Goal: Information Seeking & Learning: Learn about a topic

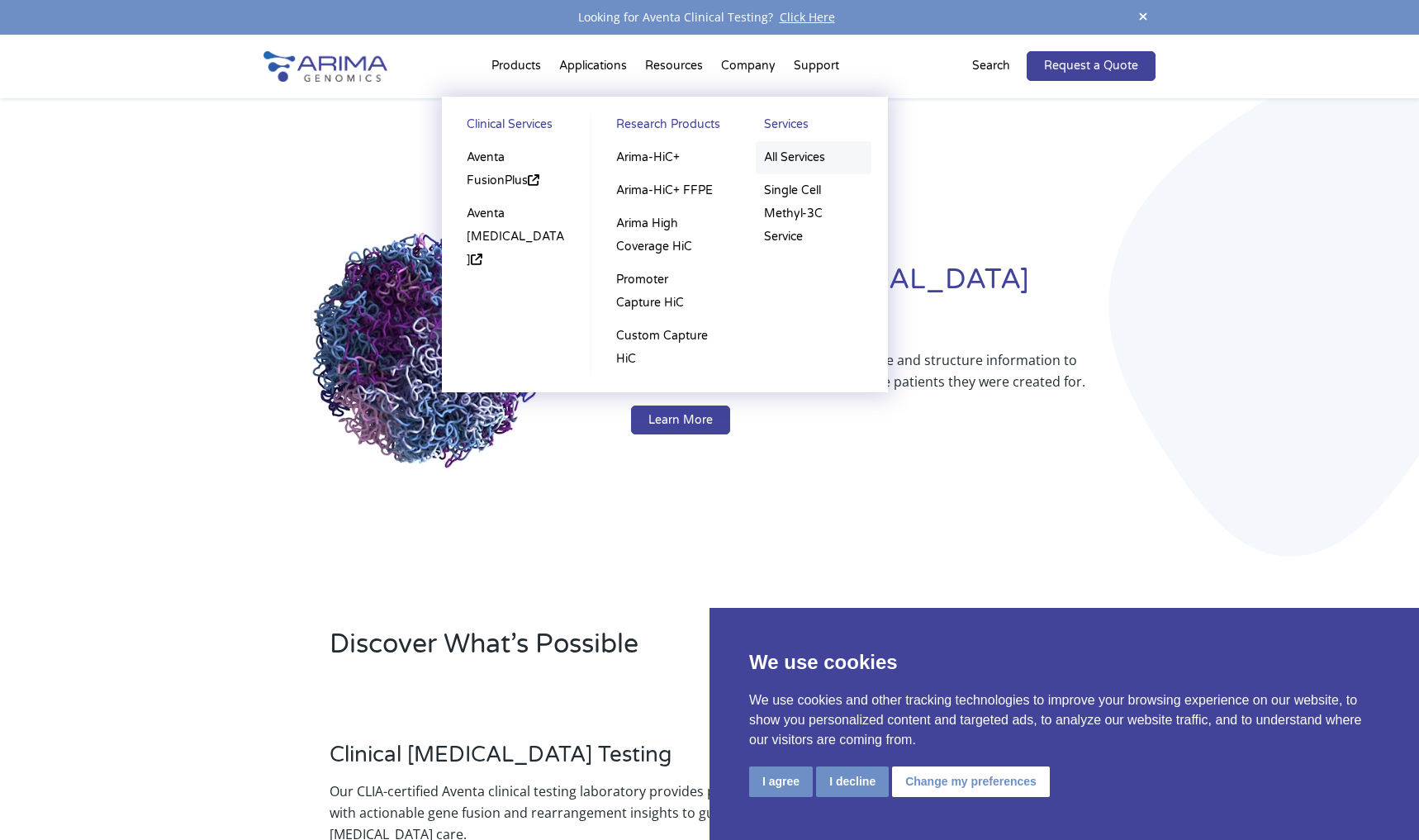
click at [787, 156] on link "All Services" at bounding box center [813, 157] width 116 height 33
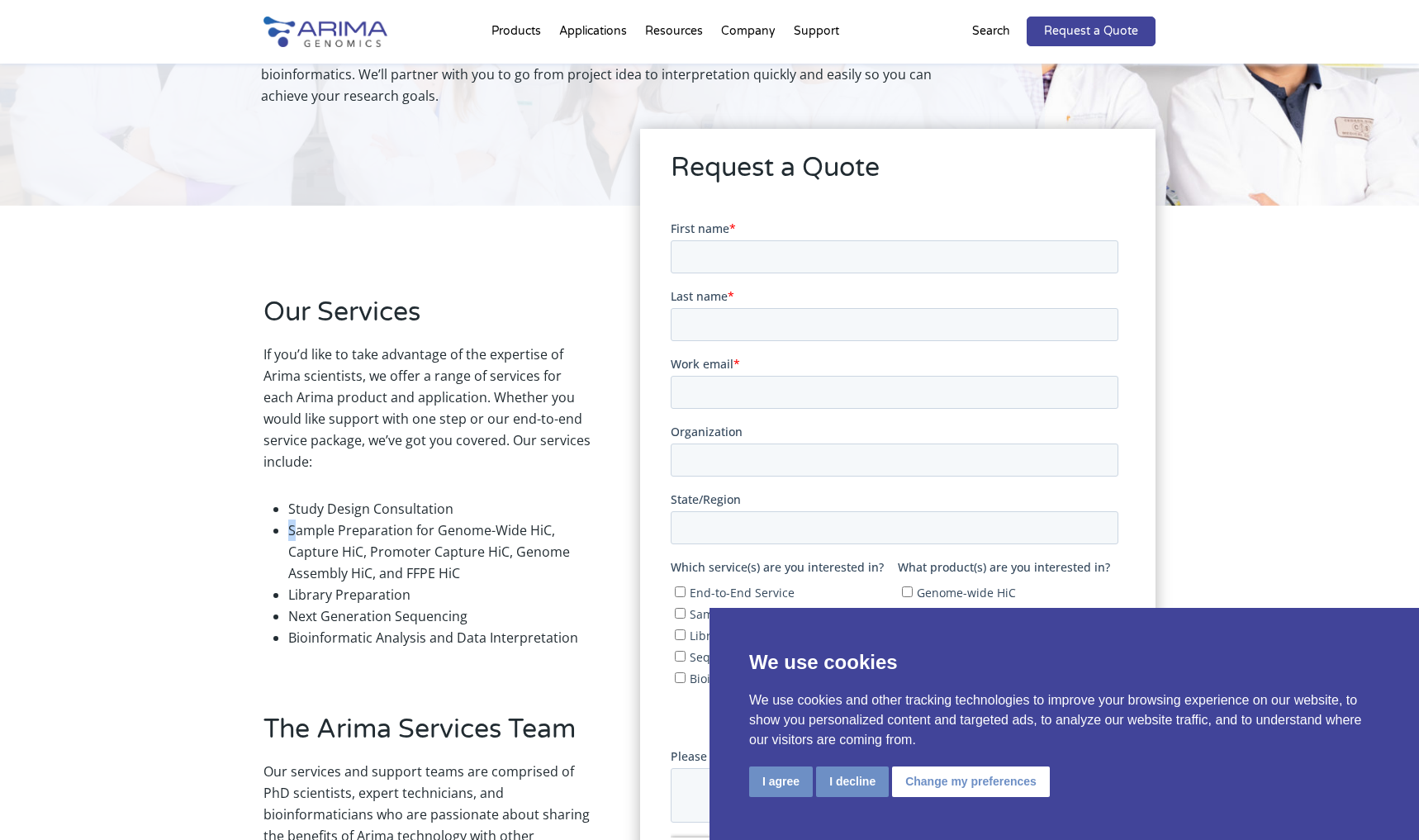
scroll to position [198, 0]
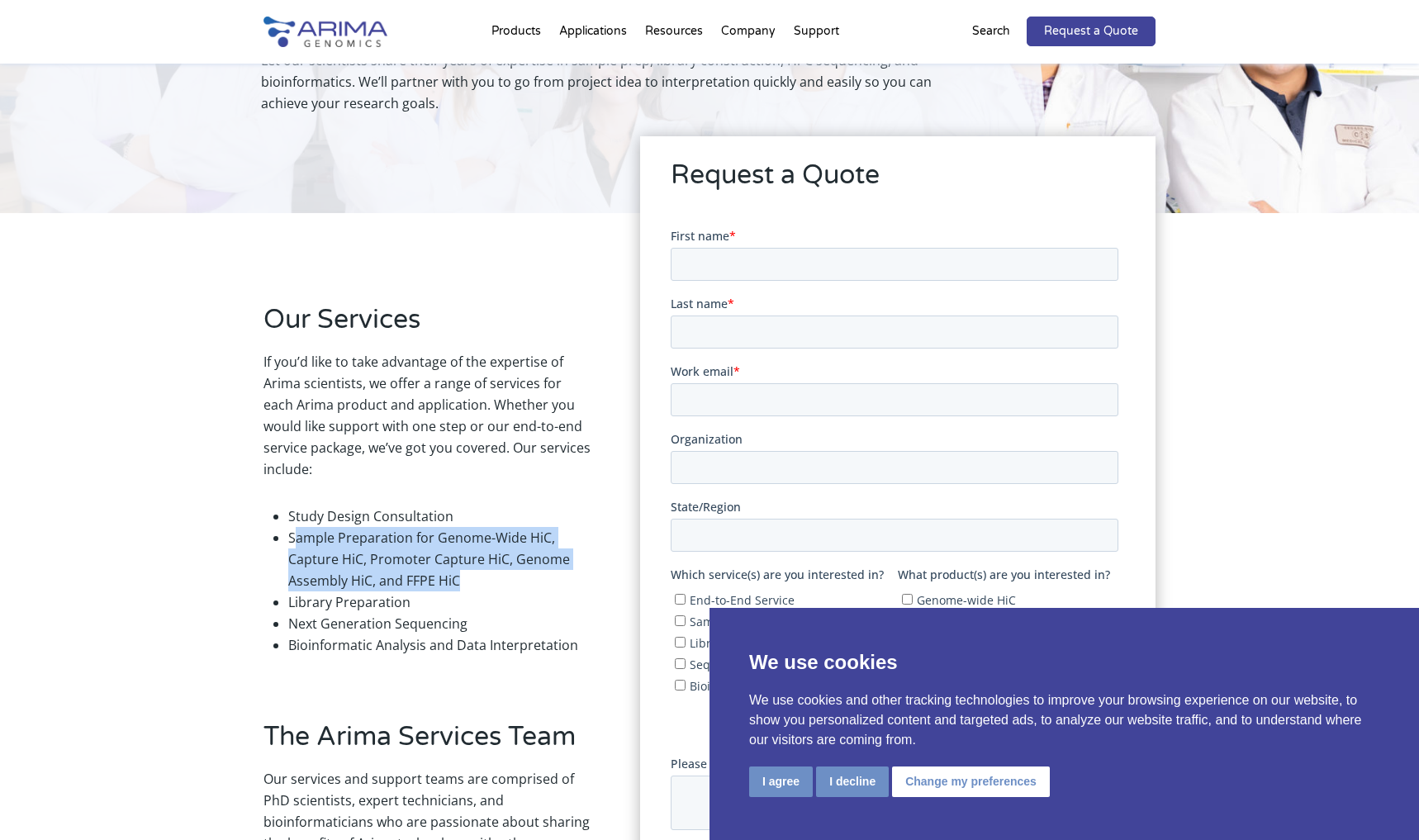
drag, startPoint x: 295, startPoint y: 476, endPoint x: 482, endPoint y: 588, distance: 218.0
click at [482, 588] on li "Sample Preparation for Genome-Wide HiC, Capture HiC, Promoter Capture HiC, Geno…" at bounding box center [439, 559] width 302 height 64
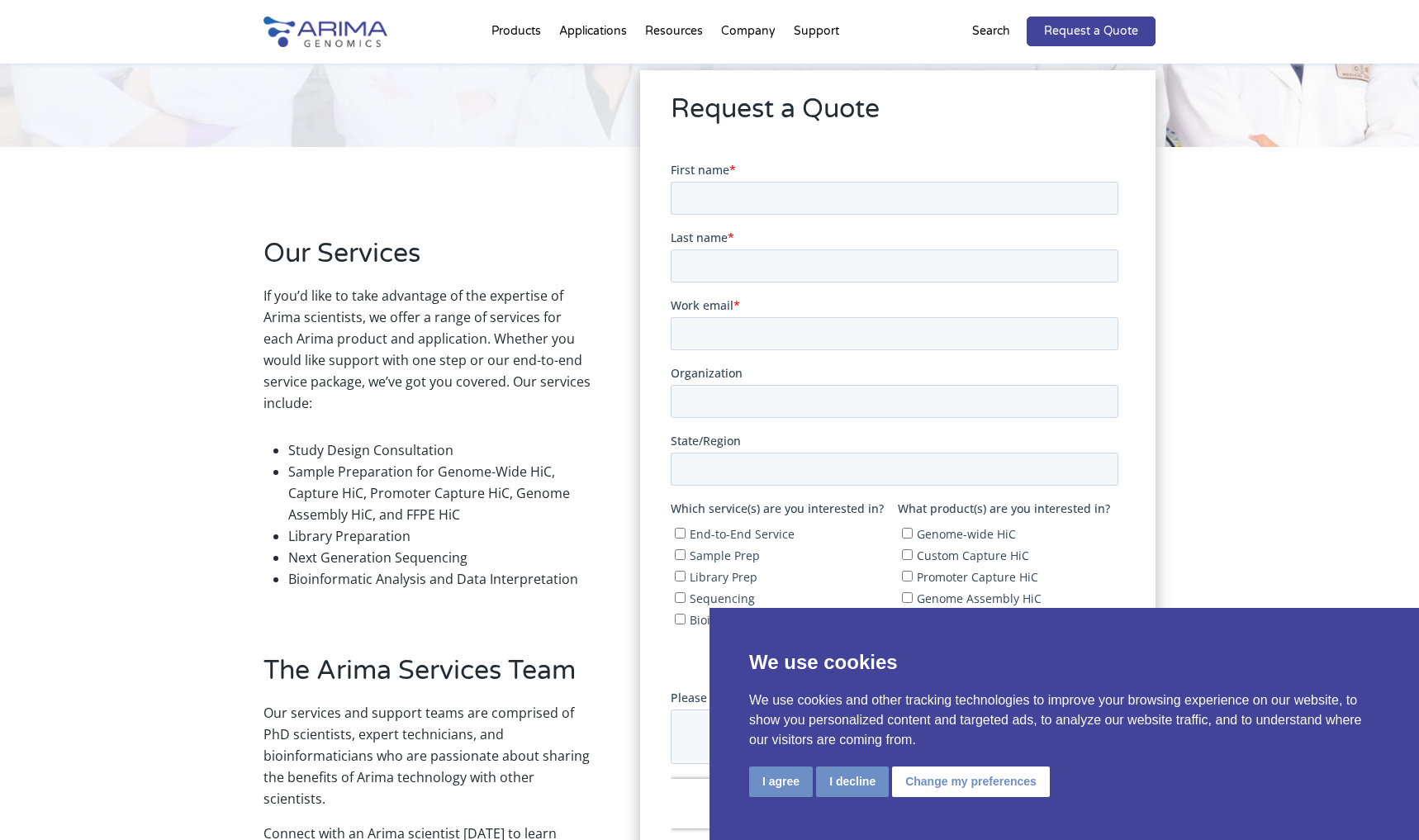
click at [471, 544] on li "Library Preparation" at bounding box center [439, 536] width 302 height 21
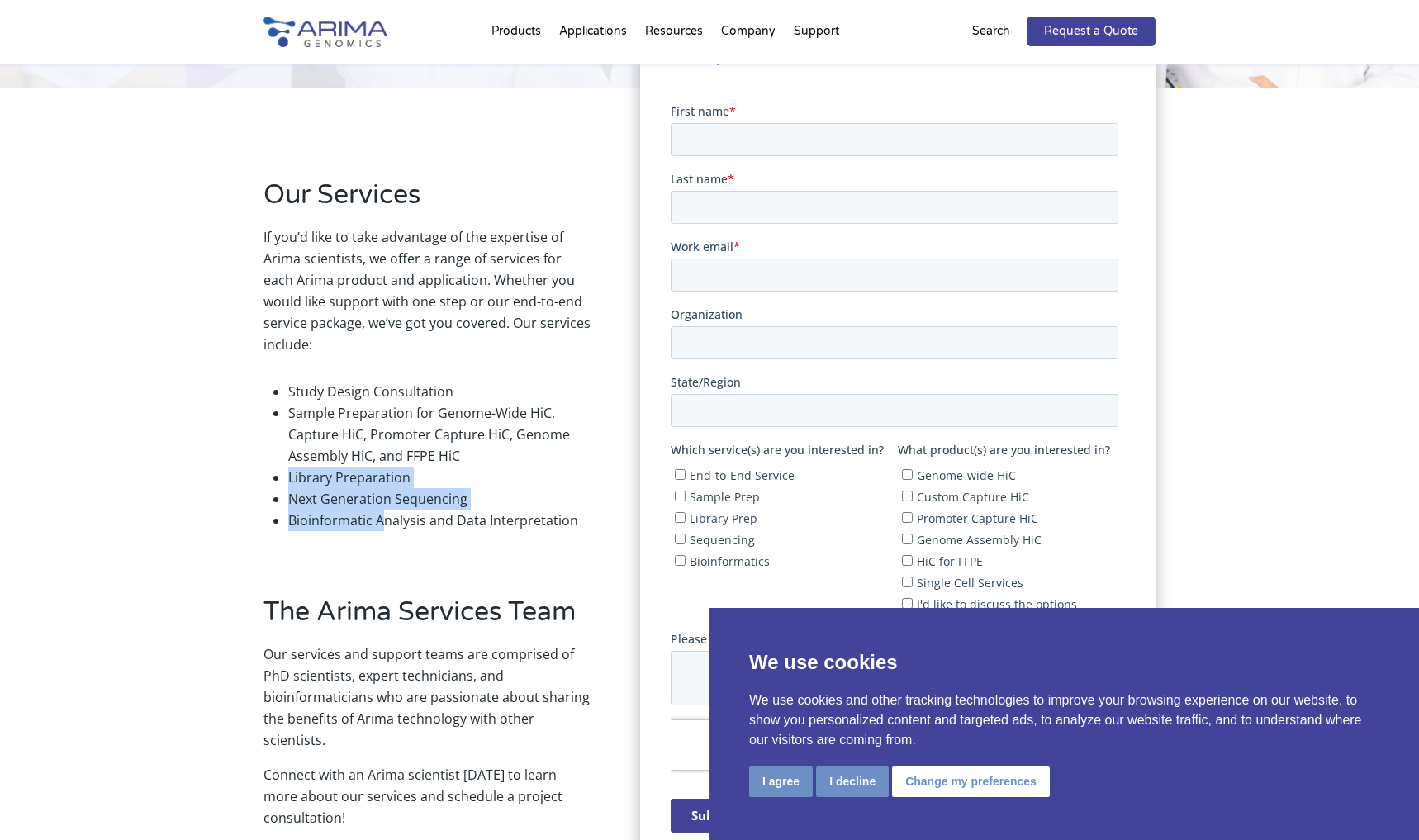
scroll to position [330, 0]
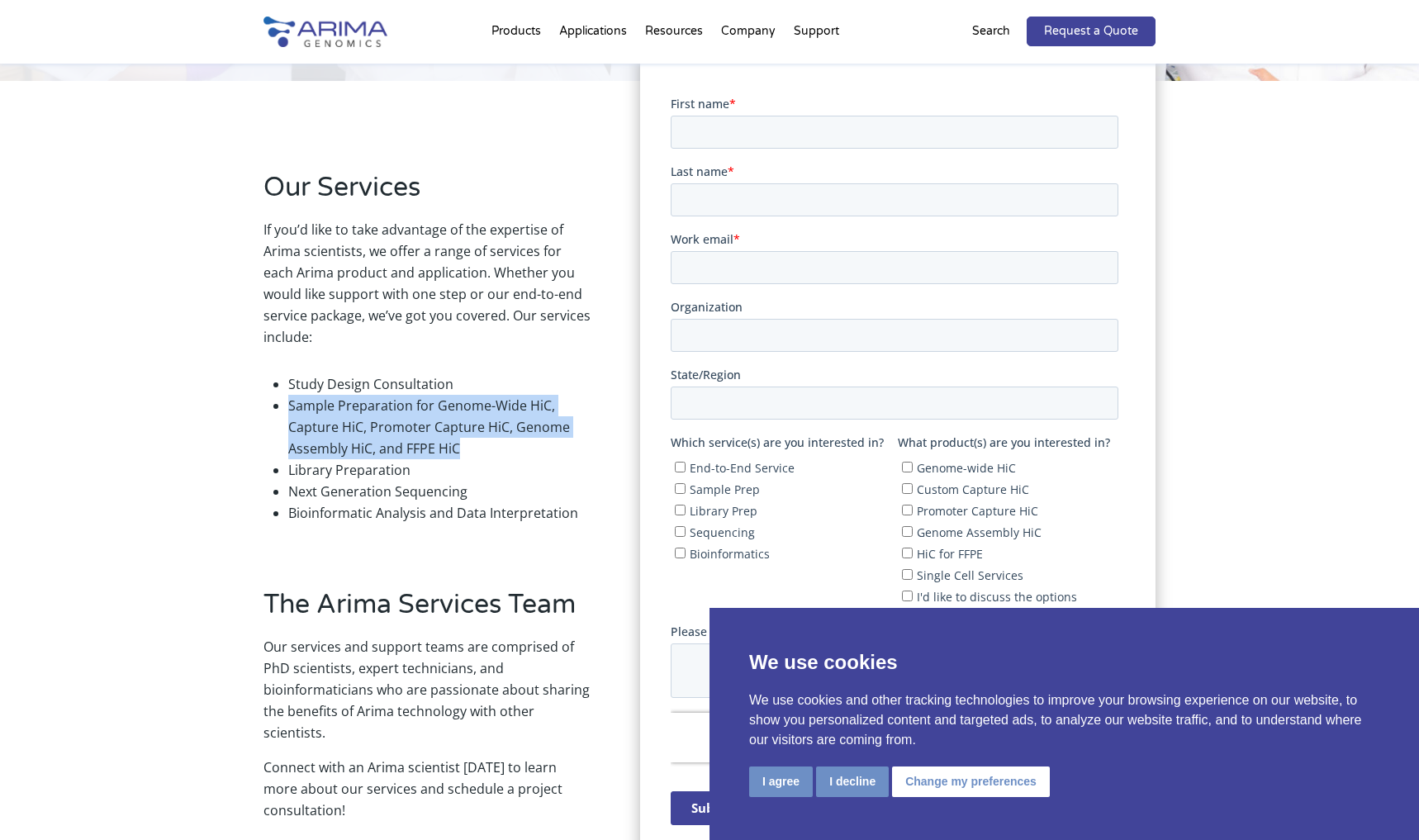
drag, startPoint x: 467, startPoint y: 514, endPoint x: 252, endPoint y: 412, distance: 238.0
click at [252, 412] on div "Our Services If you’d like to take advantage of the expertise of Arima scientis…" at bounding box center [709, 529] width 1419 height 897
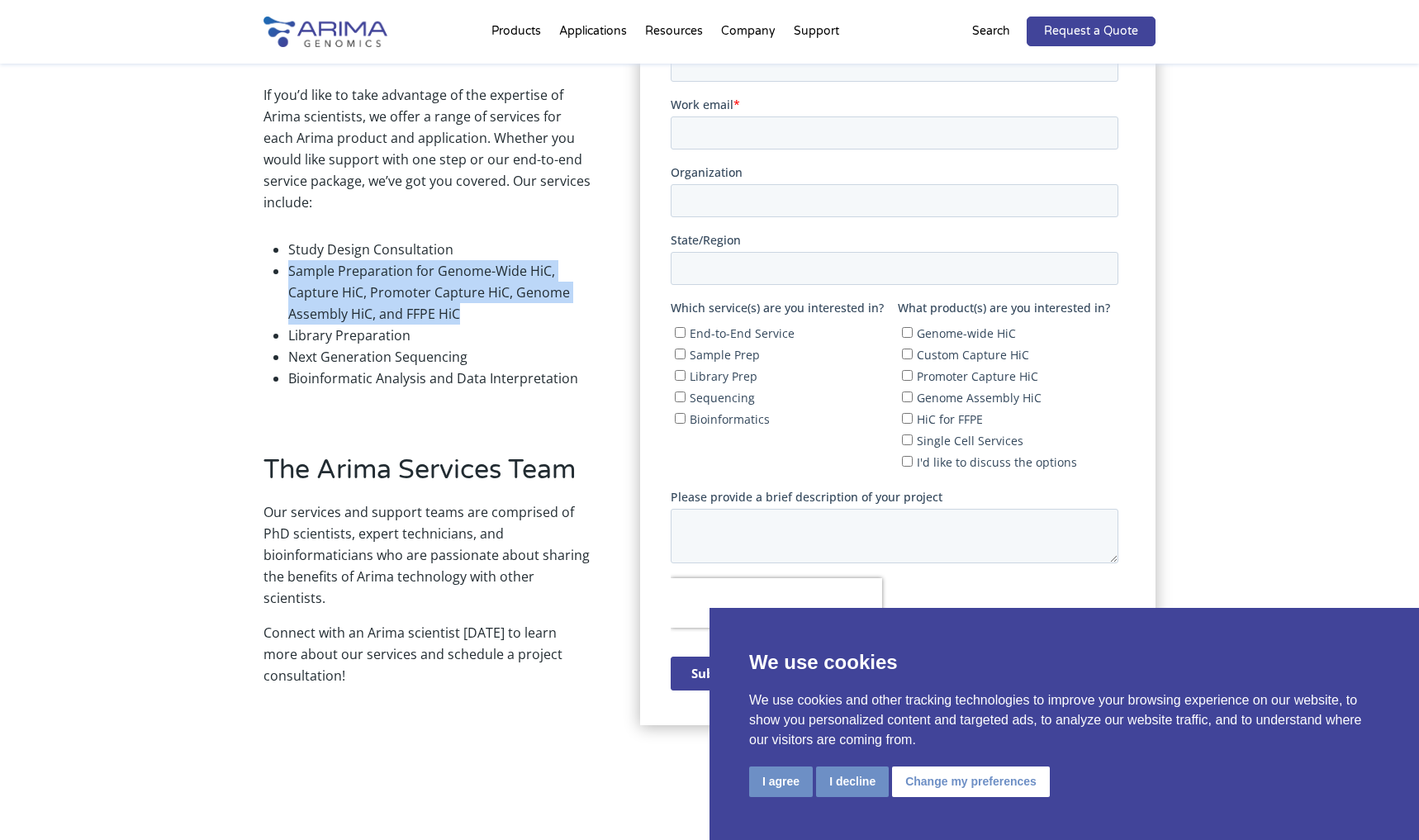
scroll to position [462, 0]
click at [495, 292] on li "Sample Preparation for Genome-Wide HiC, Capture HiC, Promoter Capture HiC, Geno…" at bounding box center [439, 294] width 302 height 64
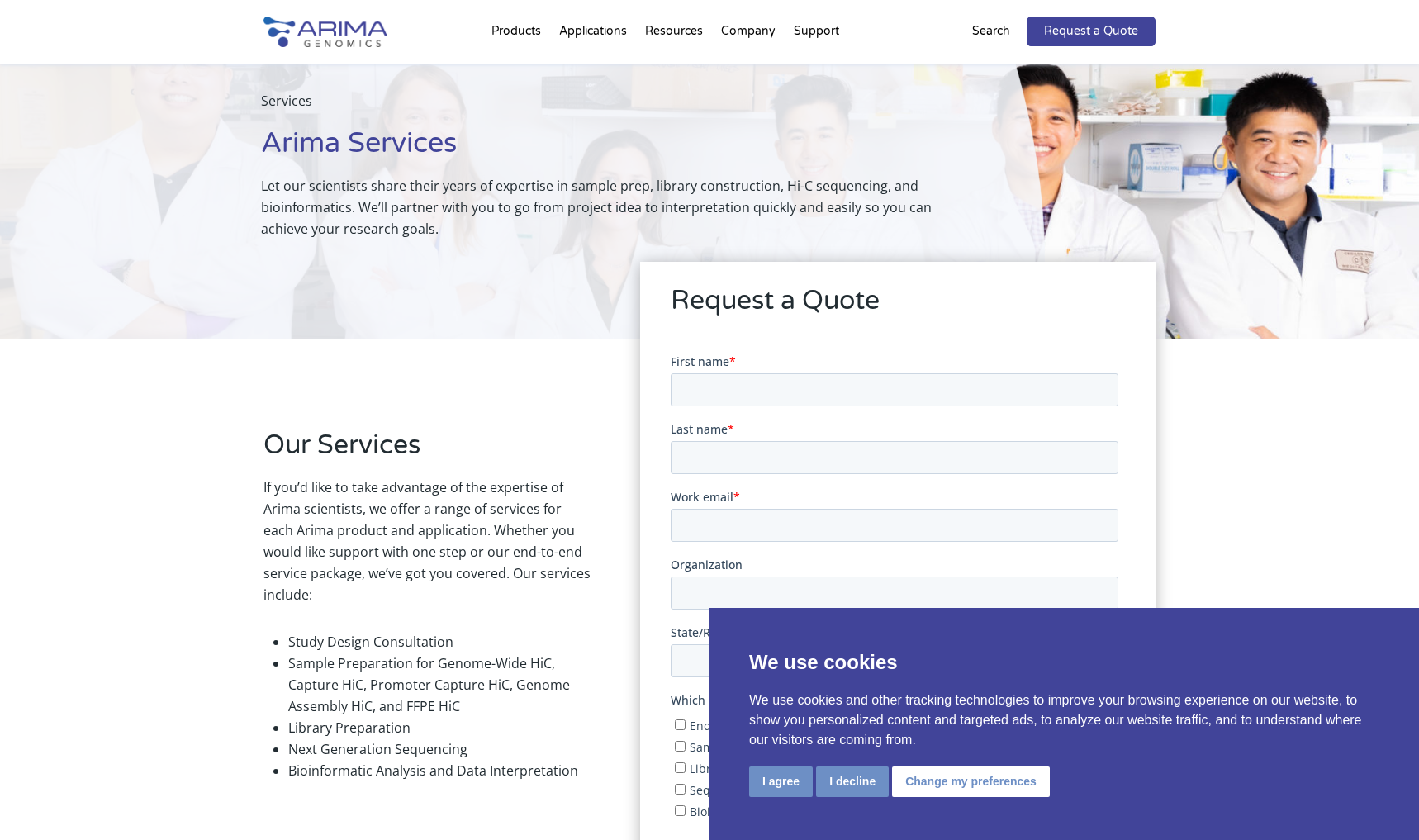
scroll to position [0, 0]
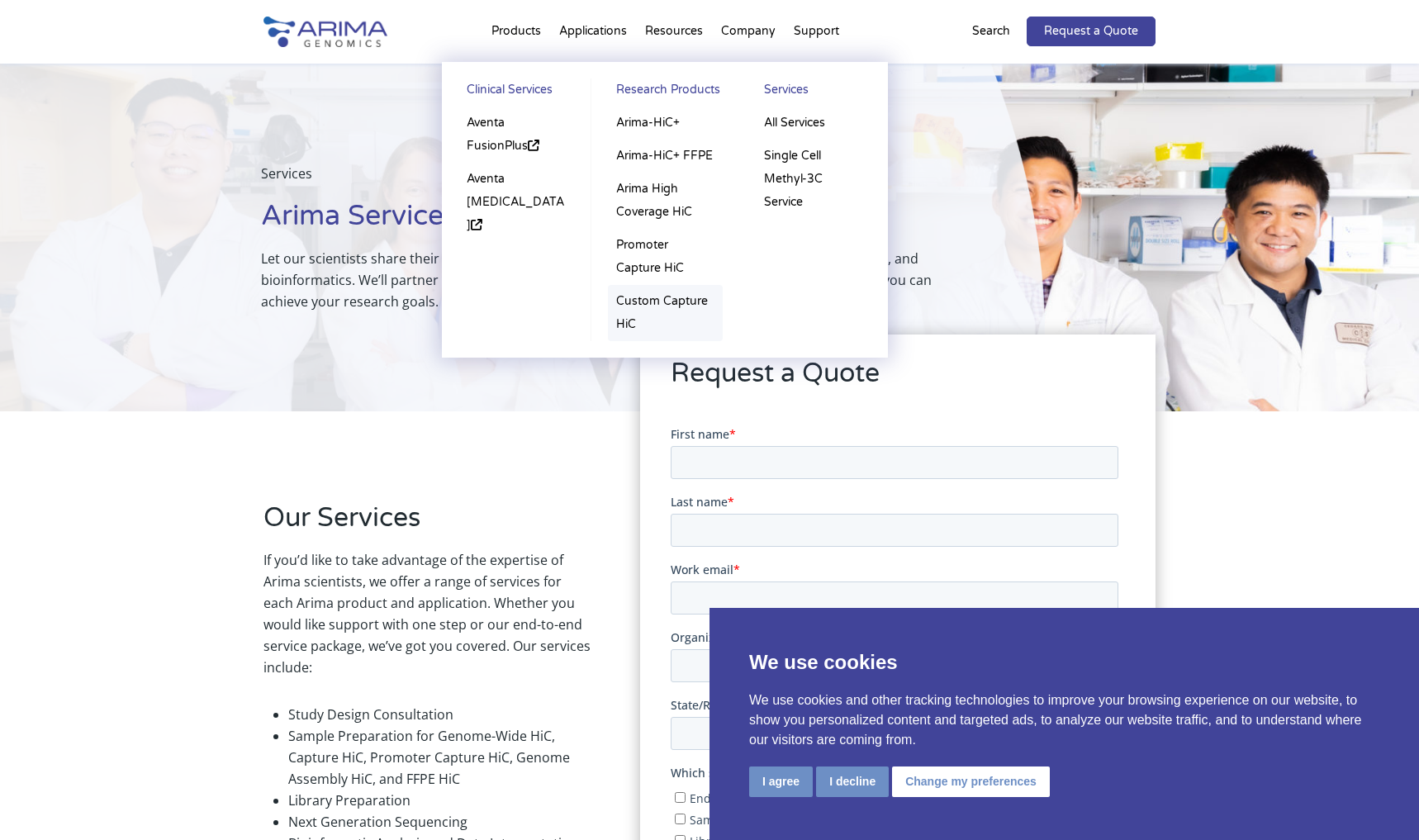
click at [632, 307] on link "Custom Capture HiC" at bounding box center [665, 313] width 115 height 56
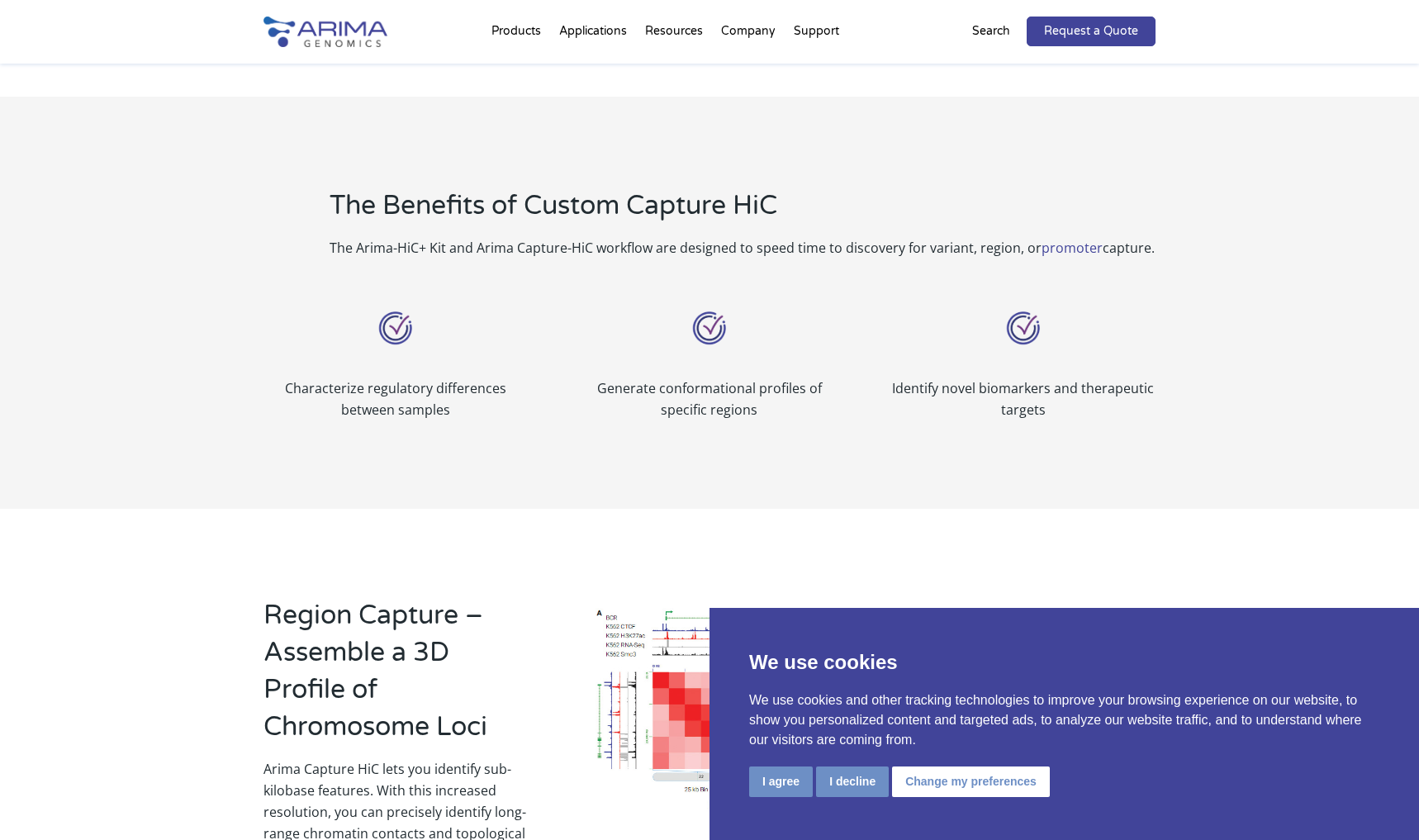
scroll to position [660, 0]
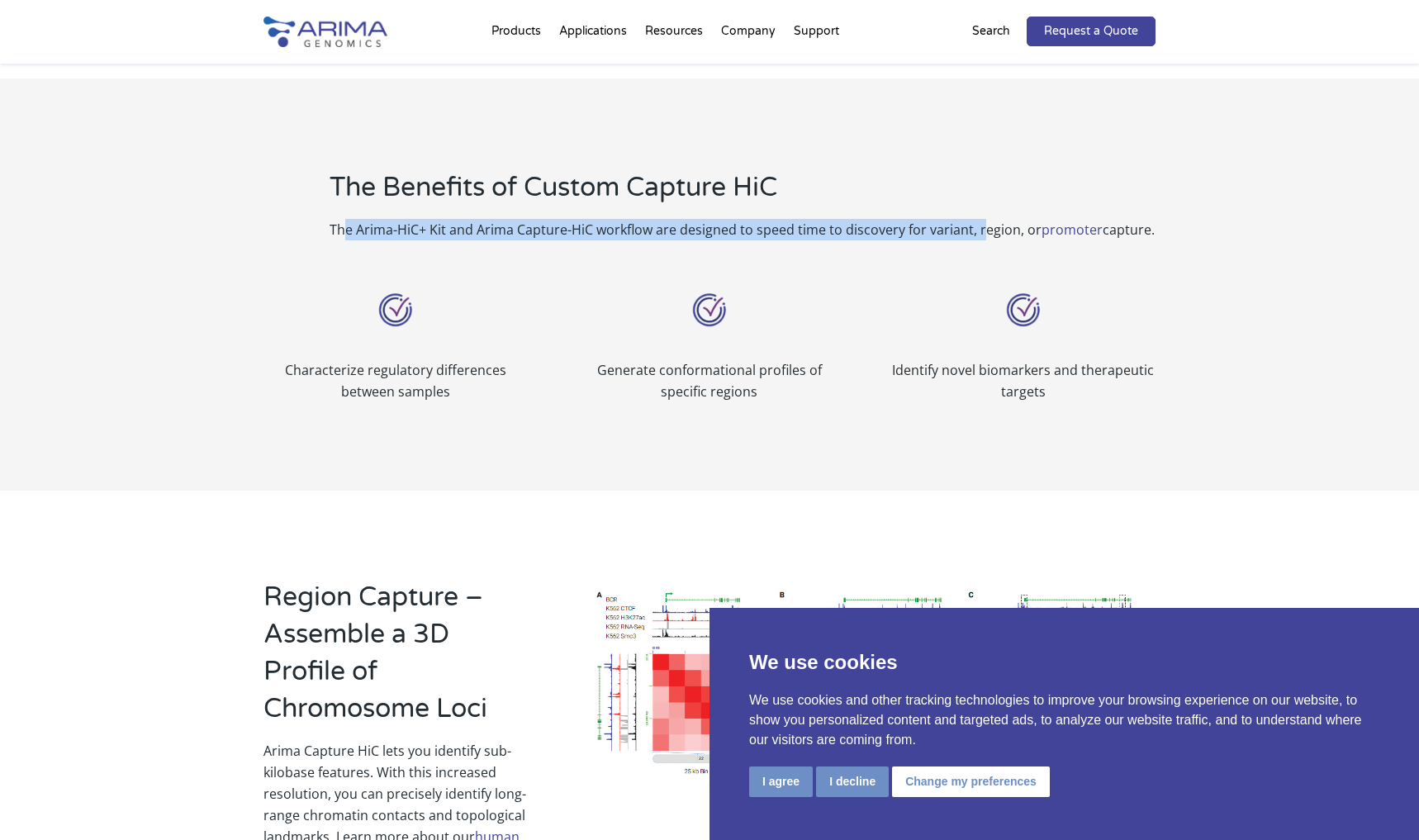
drag, startPoint x: 349, startPoint y: 204, endPoint x: 978, endPoint y: 237, distance: 629.9
click at [978, 237] on div "The Benefits of Custom Capture HiC The Arima-HiC+ Kit and Arima Capture-HiC wor…" at bounding box center [709, 204] width 893 height 116
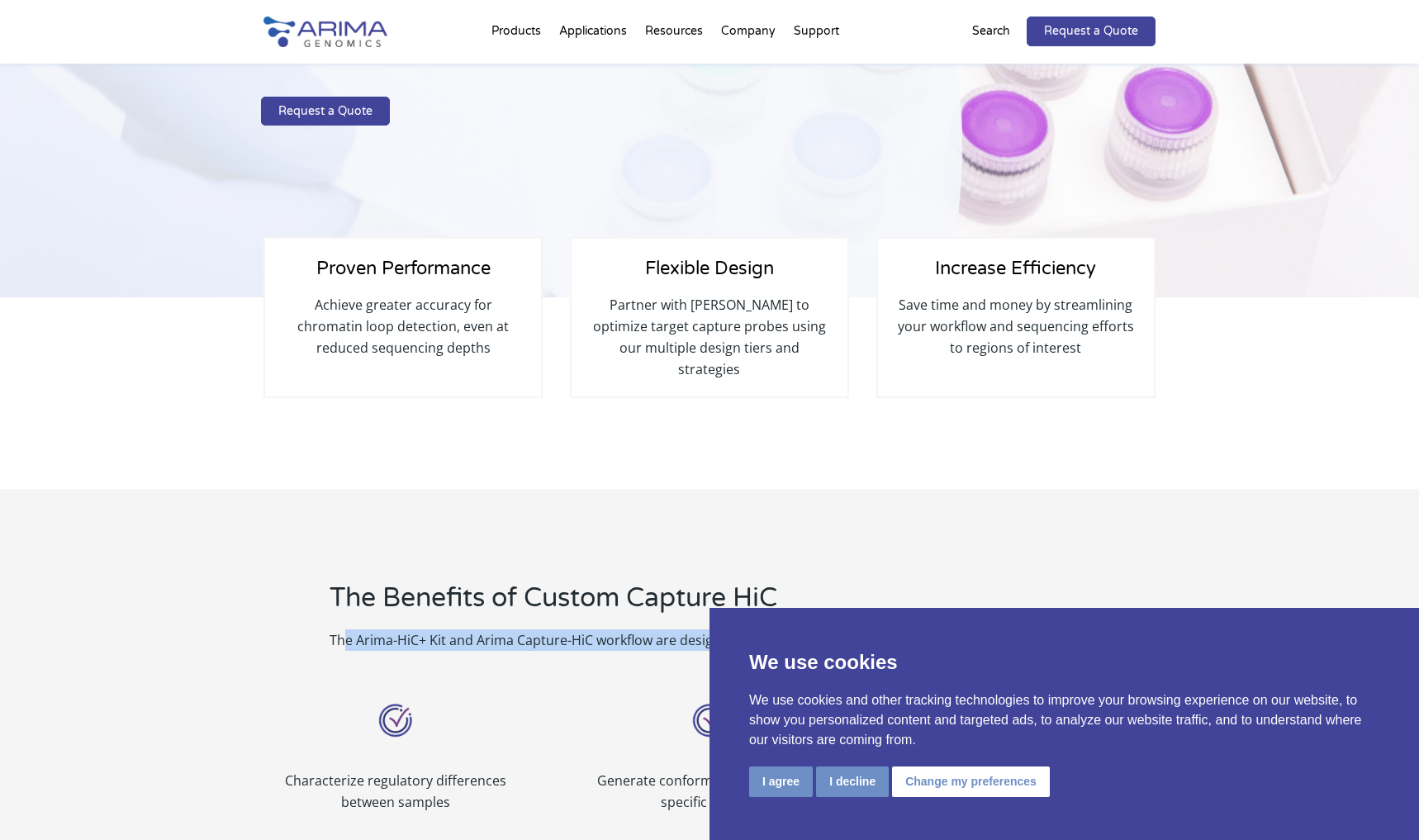
scroll to position [198, 0]
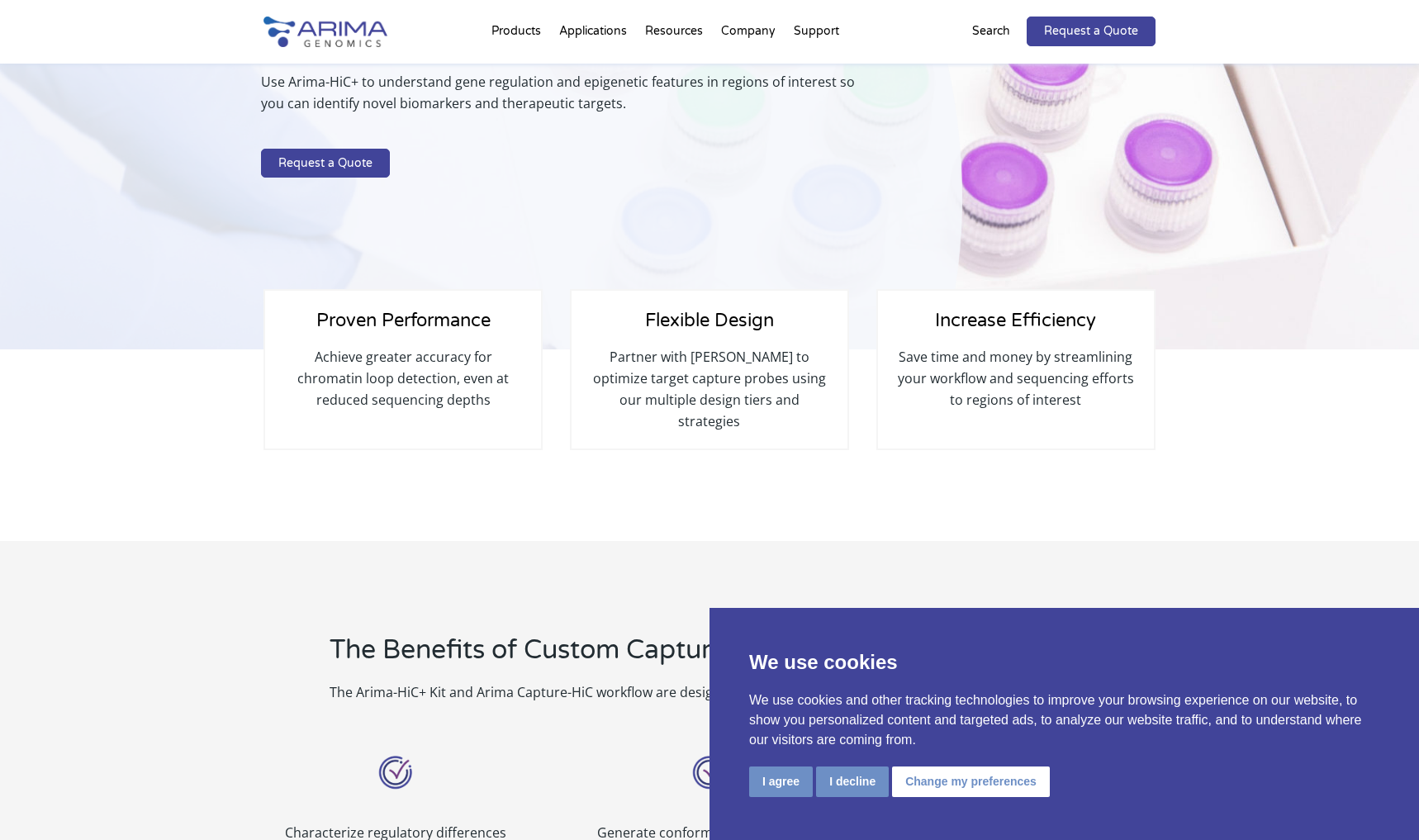
click at [121, 299] on div "Custom Capture HiC Capture What Matters With High Resolution Hi-C Use Arima-HiC…" at bounding box center [481, 107] width 963 height 485
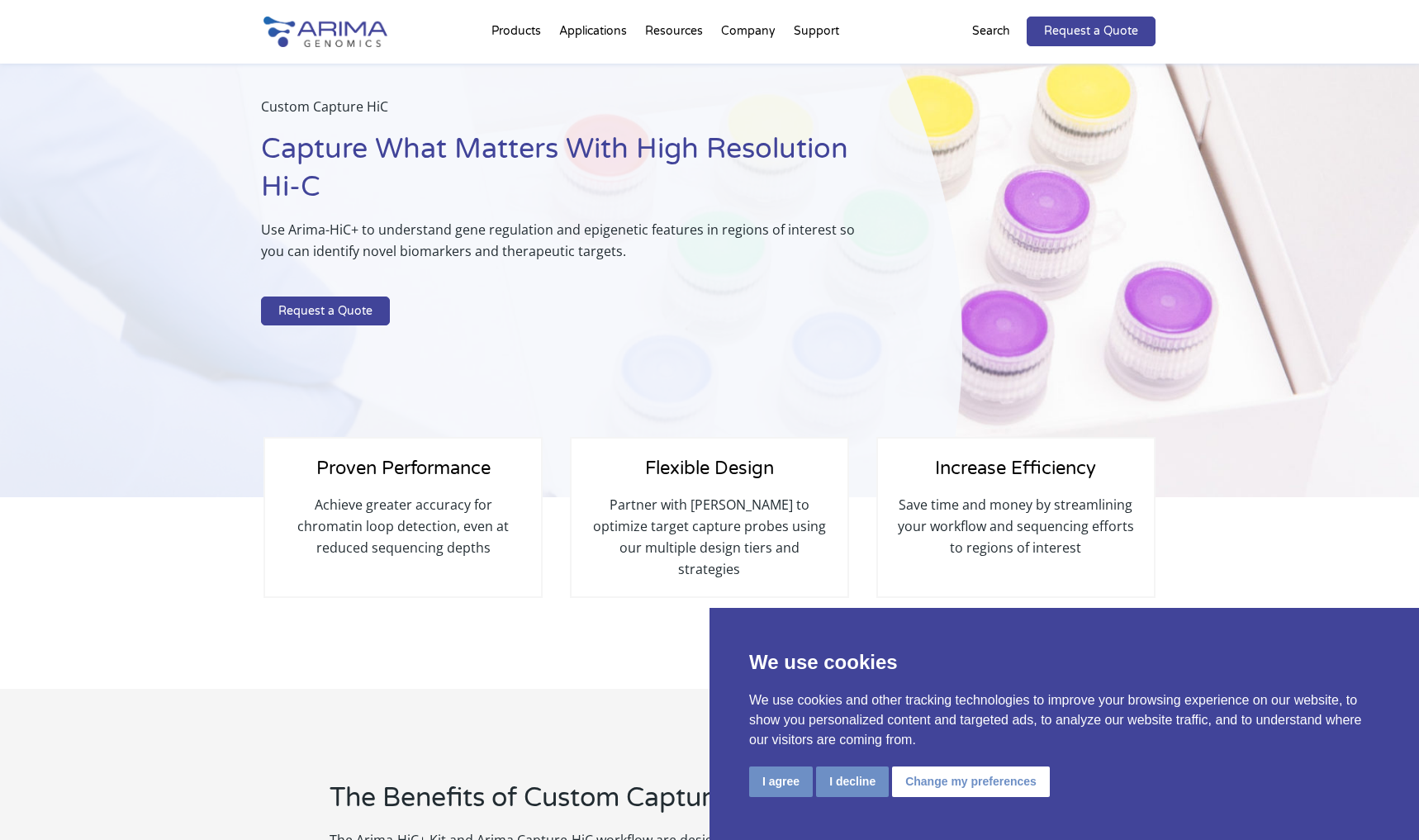
scroll to position [51, 0]
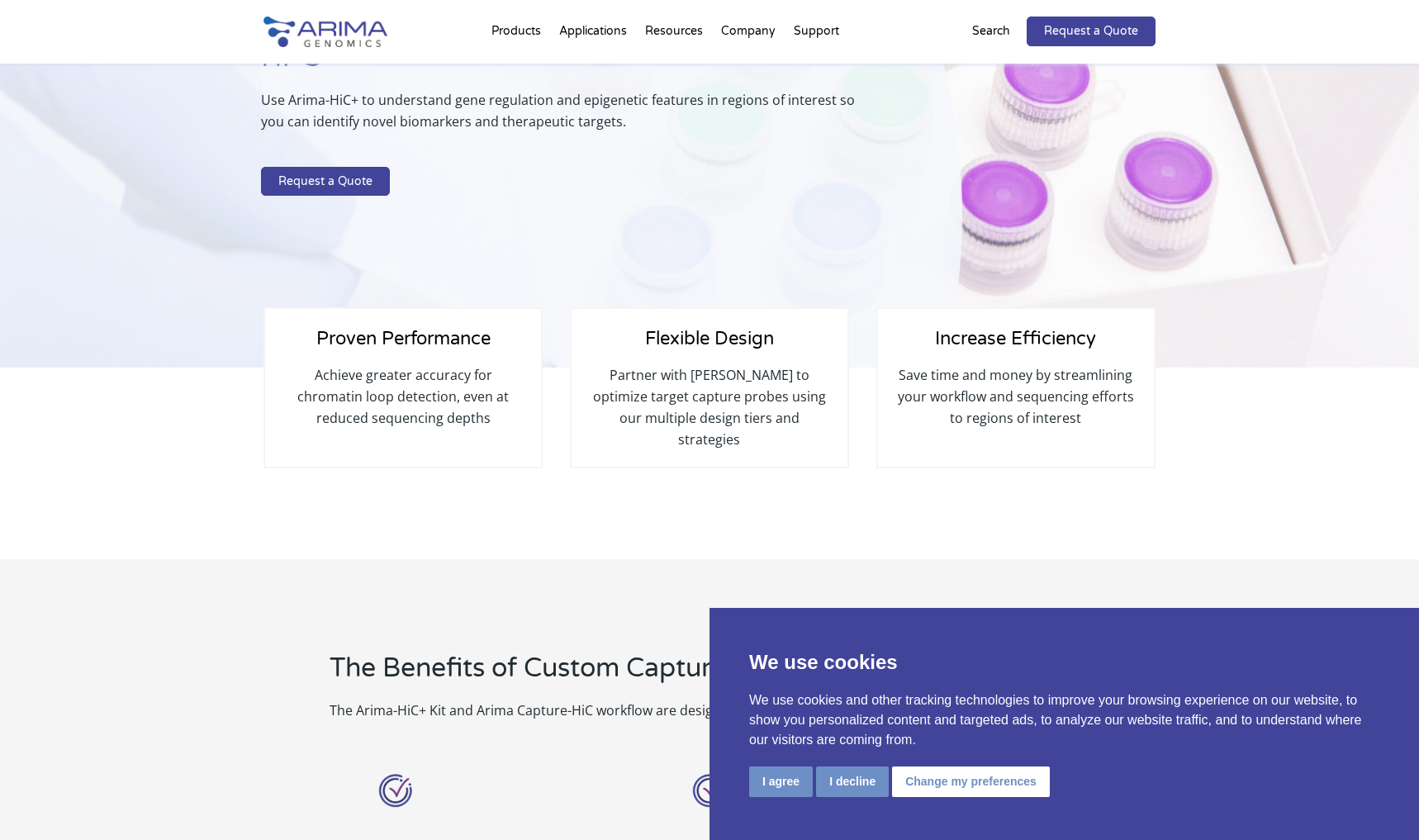
scroll to position [184, 0]
